Goal: Task Accomplishment & Management: Use online tool/utility

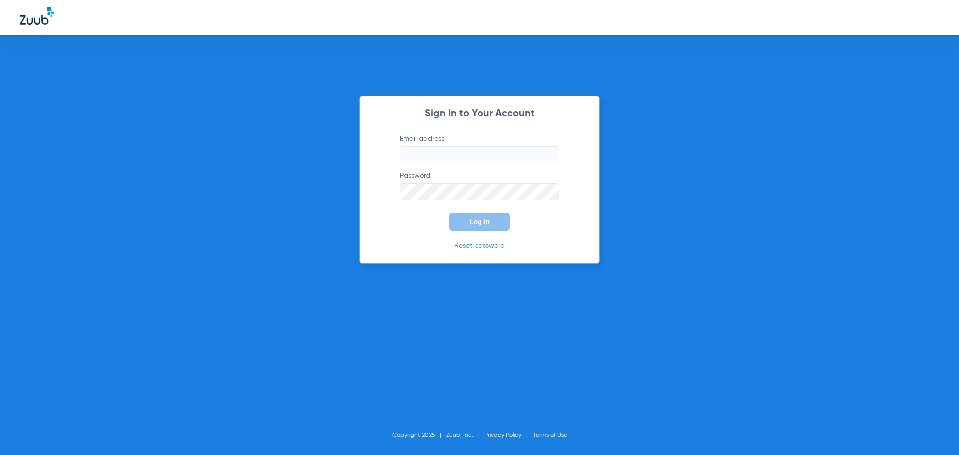
click at [538, 162] on input "Email address" at bounding box center [479, 154] width 160 height 17
click at [530, 132] on div "Sign In to Your Account Email address Invalid email address jenniferpincuspy24 …" at bounding box center [479, 180] width 241 height 168
click at [524, 149] on input "jenniferpincuspy24" at bounding box center [479, 154] width 160 height 17
click at [512, 156] on input "[EMAIL_ADDRESS][DOMAIN_NAME]" at bounding box center [479, 154] width 160 height 17
type input "[EMAIL_ADDRESS][DOMAIN_NAME]"
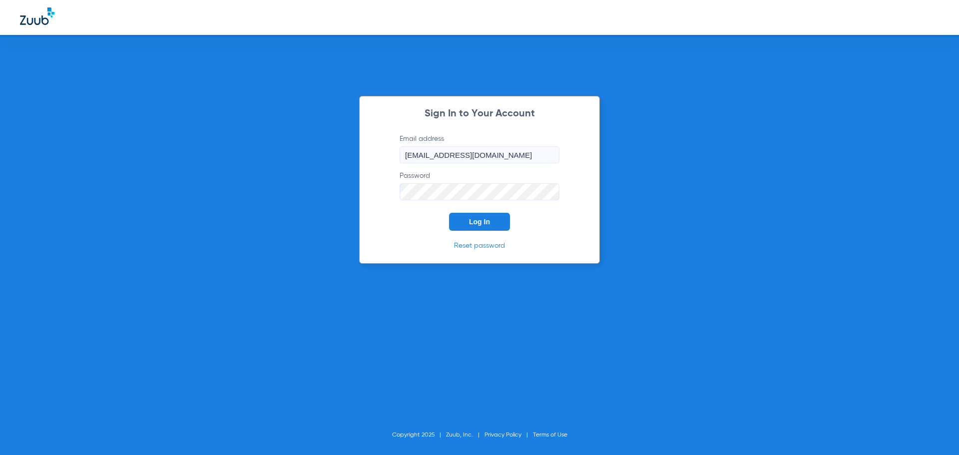
click at [449, 213] on button "Log In" at bounding box center [479, 222] width 61 height 18
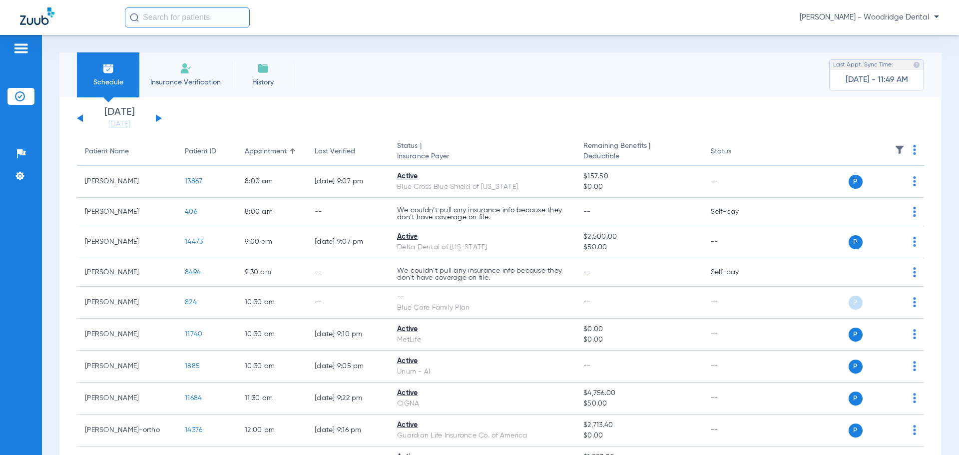
click at [159, 119] on button at bounding box center [159, 117] width 6 height 7
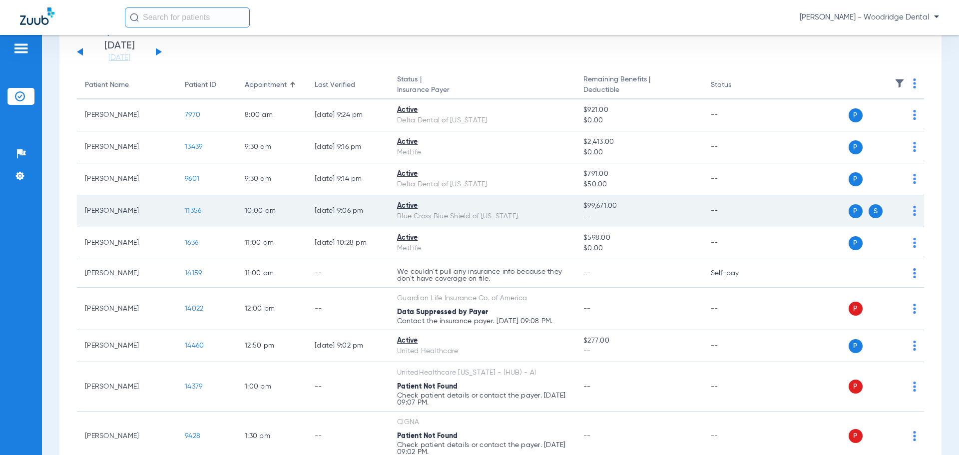
scroll to position [100, 0]
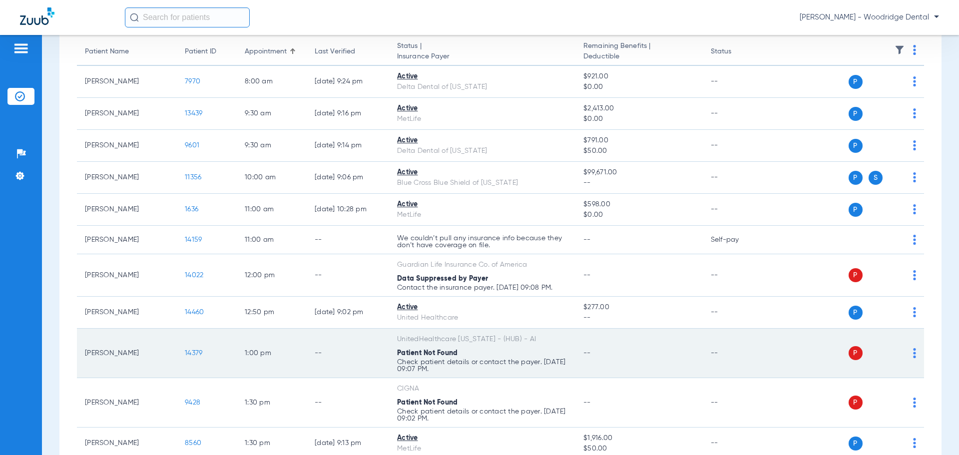
click at [433, 249] on p "Check patient details or contact the payer. [DATE] 09:07 PM." at bounding box center [482, 242] width 170 height 14
click at [192, 352] on span "14379" at bounding box center [193, 352] width 17 height 7
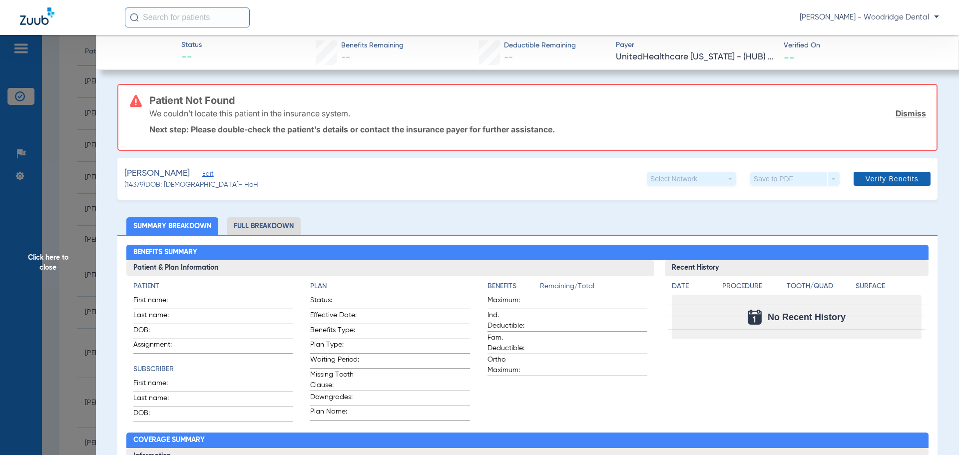
click at [881, 179] on span "Verify Benefits" at bounding box center [891, 179] width 53 height 8
